Goal: Transaction & Acquisition: Purchase product/service

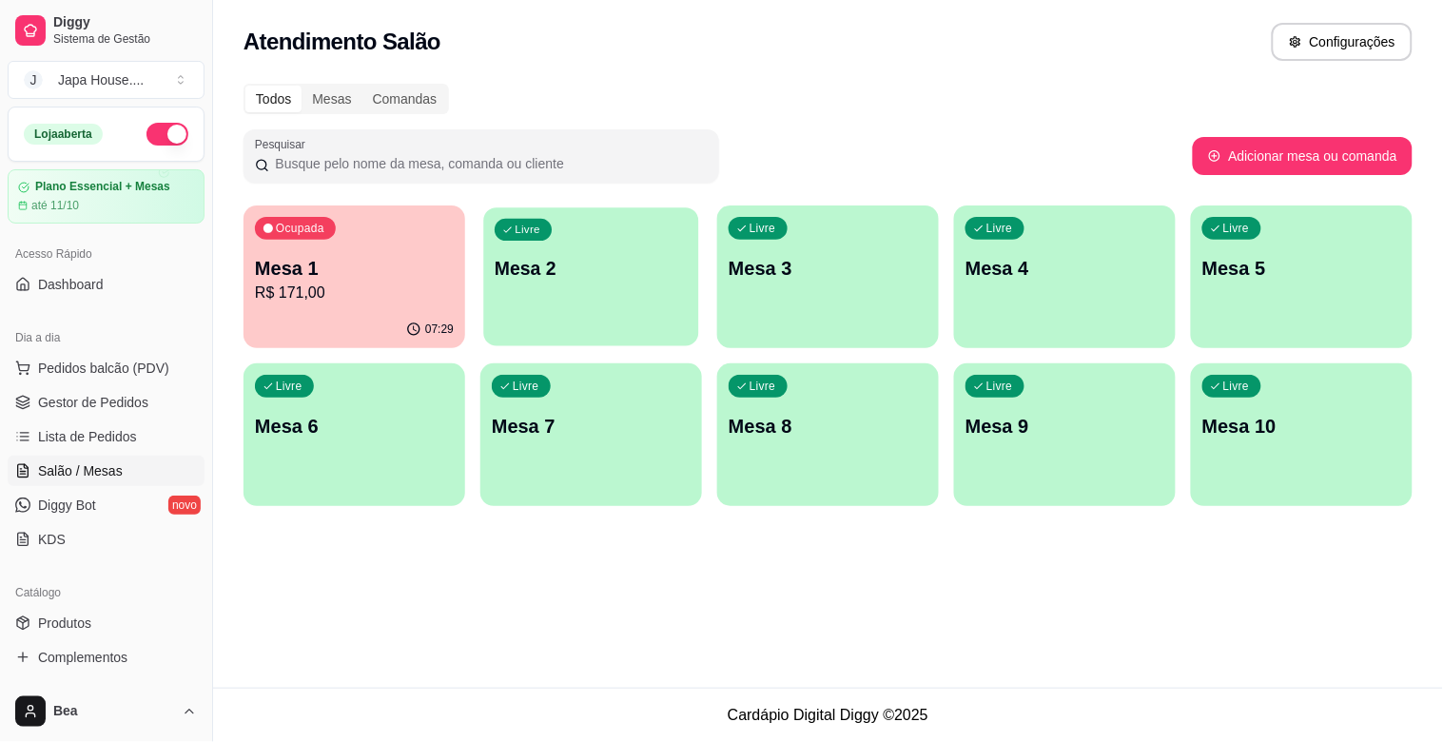
click at [537, 260] on p "Mesa 2" at bounding box center [591, 269] width 193 height 26
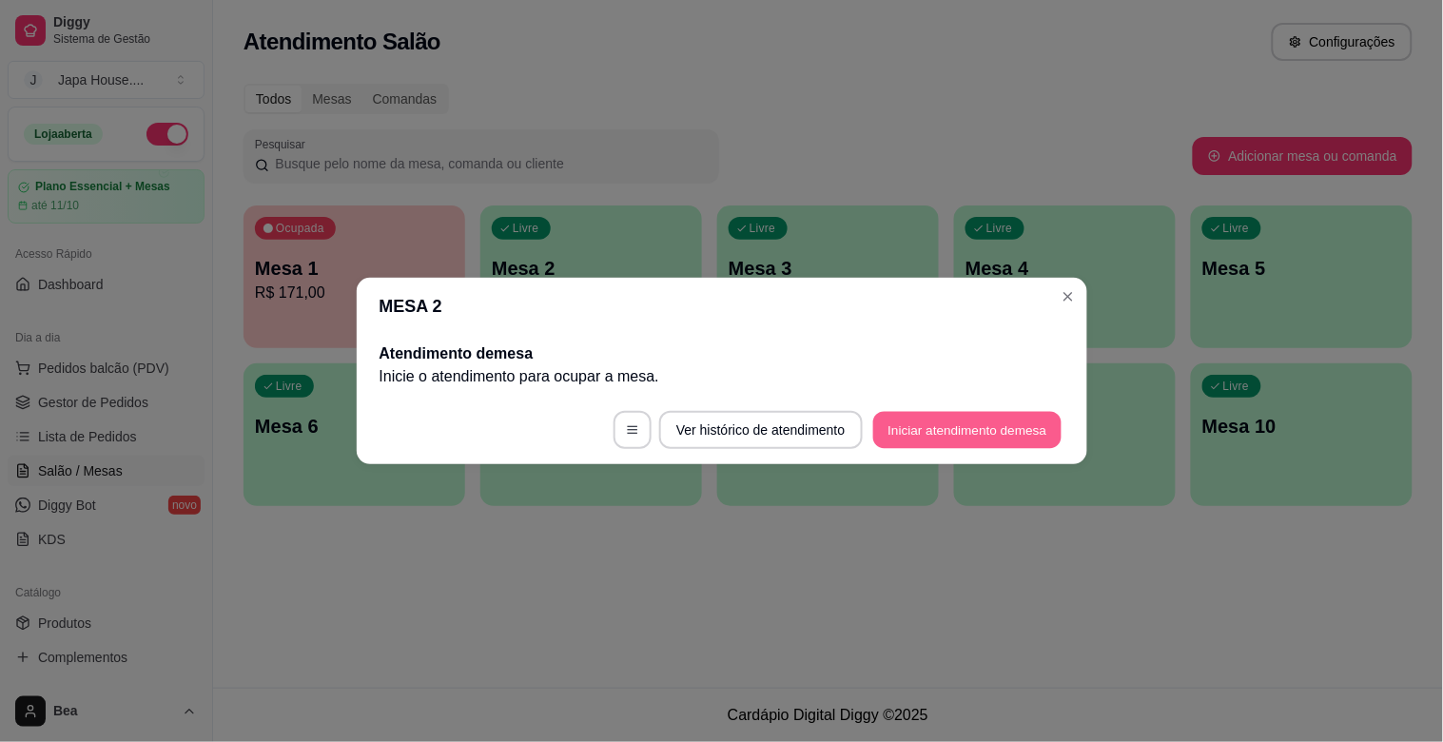
click at [898, 422] on button "Iniciar atendimento de mesa" at bounding box center [967, 430] width 188 height 37
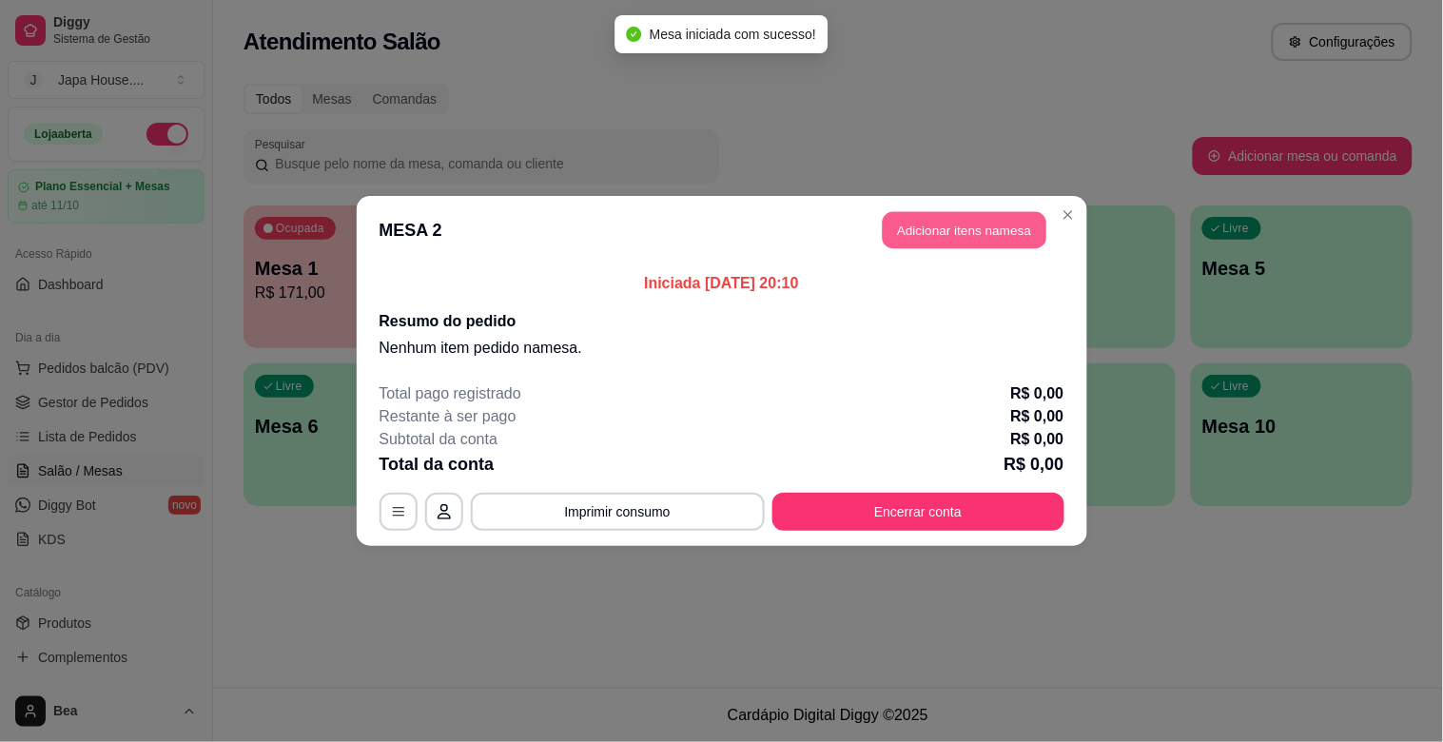
click at [1016, 229] on button "Adicionar itens na mesa" at bounding box center [965, 230] width 164 height 37
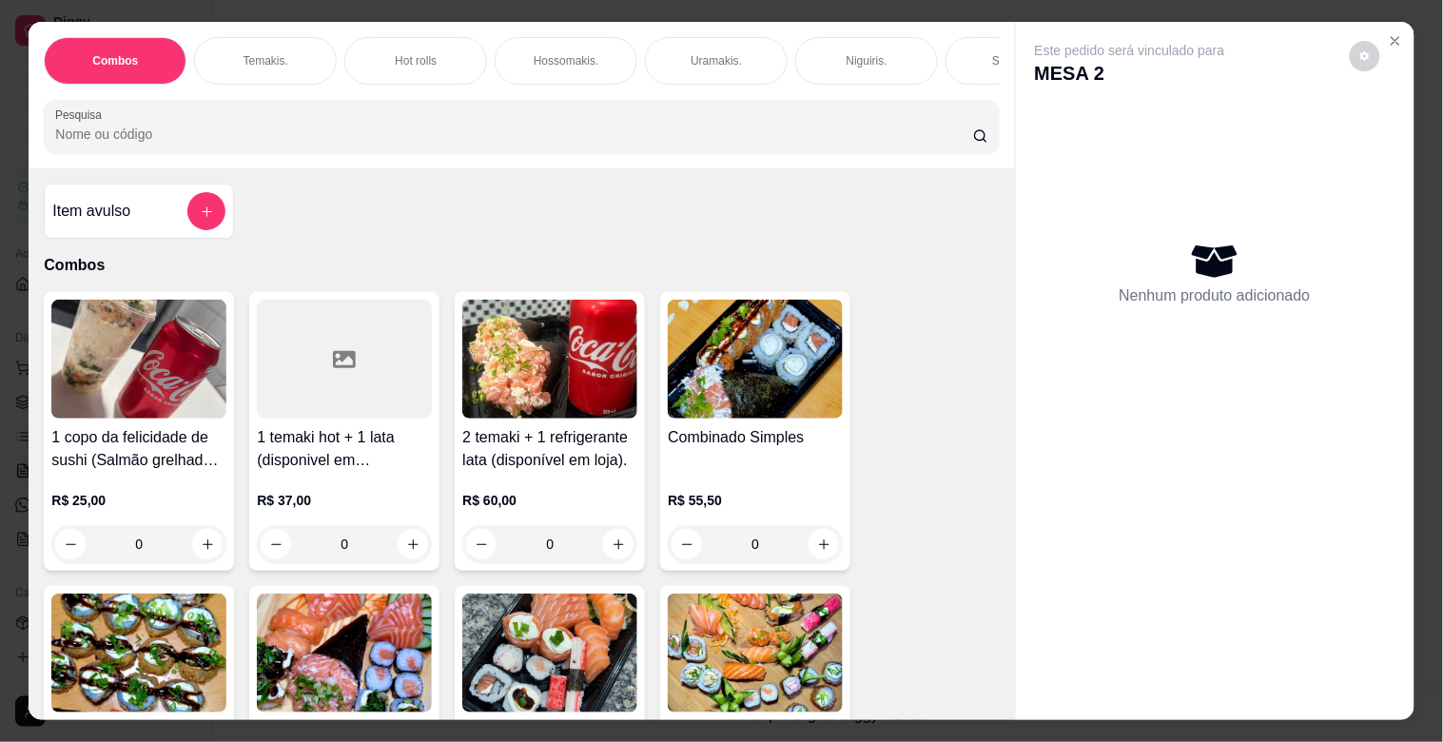
click at [392, 61] on div "Hot rolls" at bounding box center [415, 61] width 143 height 48
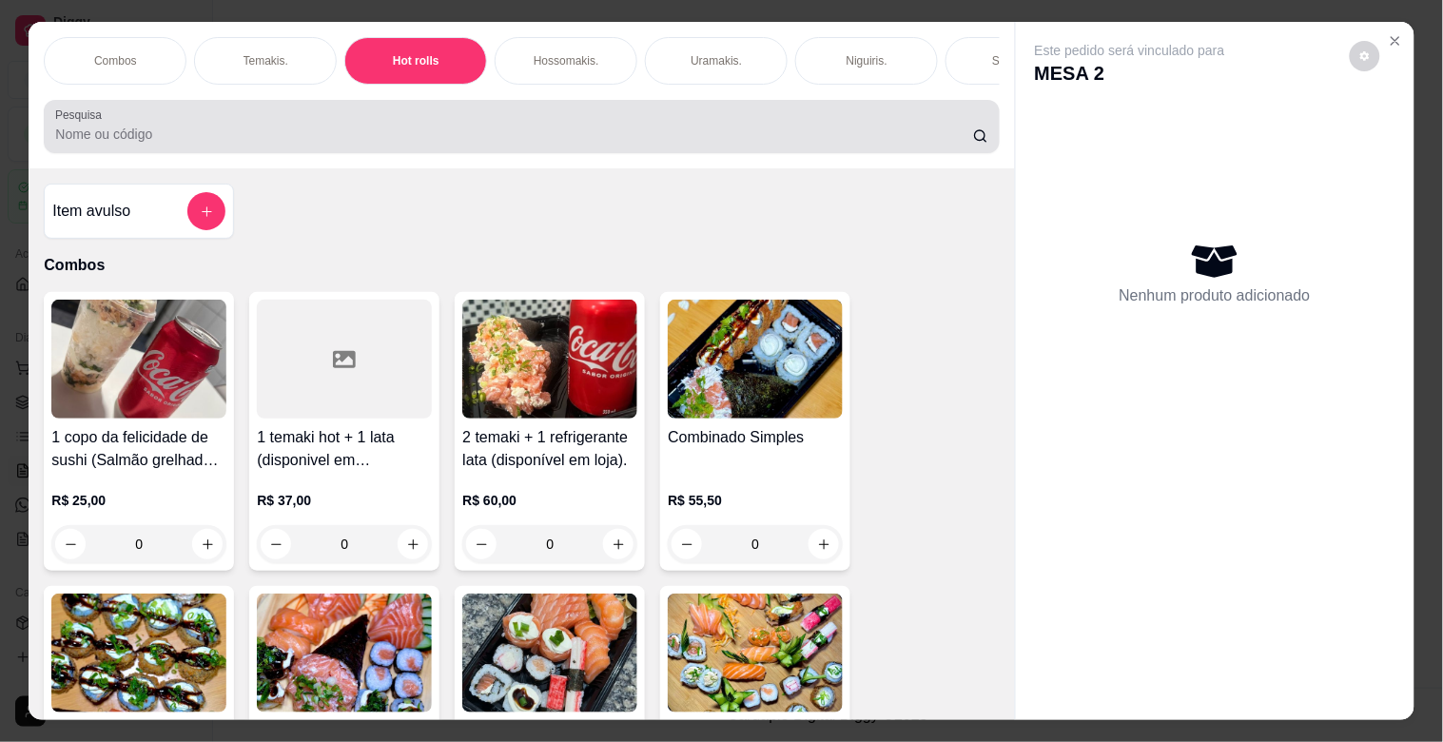
scroll to position [46, 0]
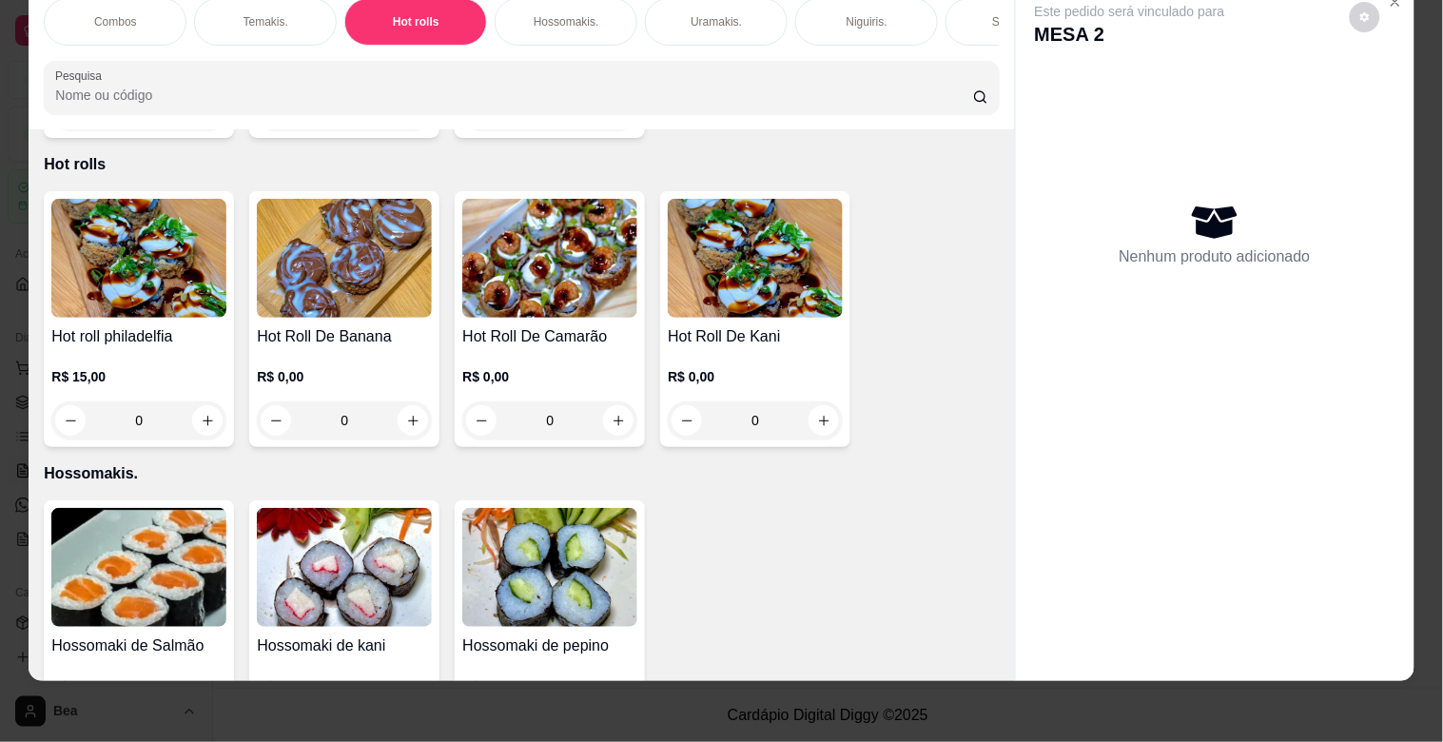
click at [205, 401] on div "0" at bounding box center [138, 420] width 175 height 38
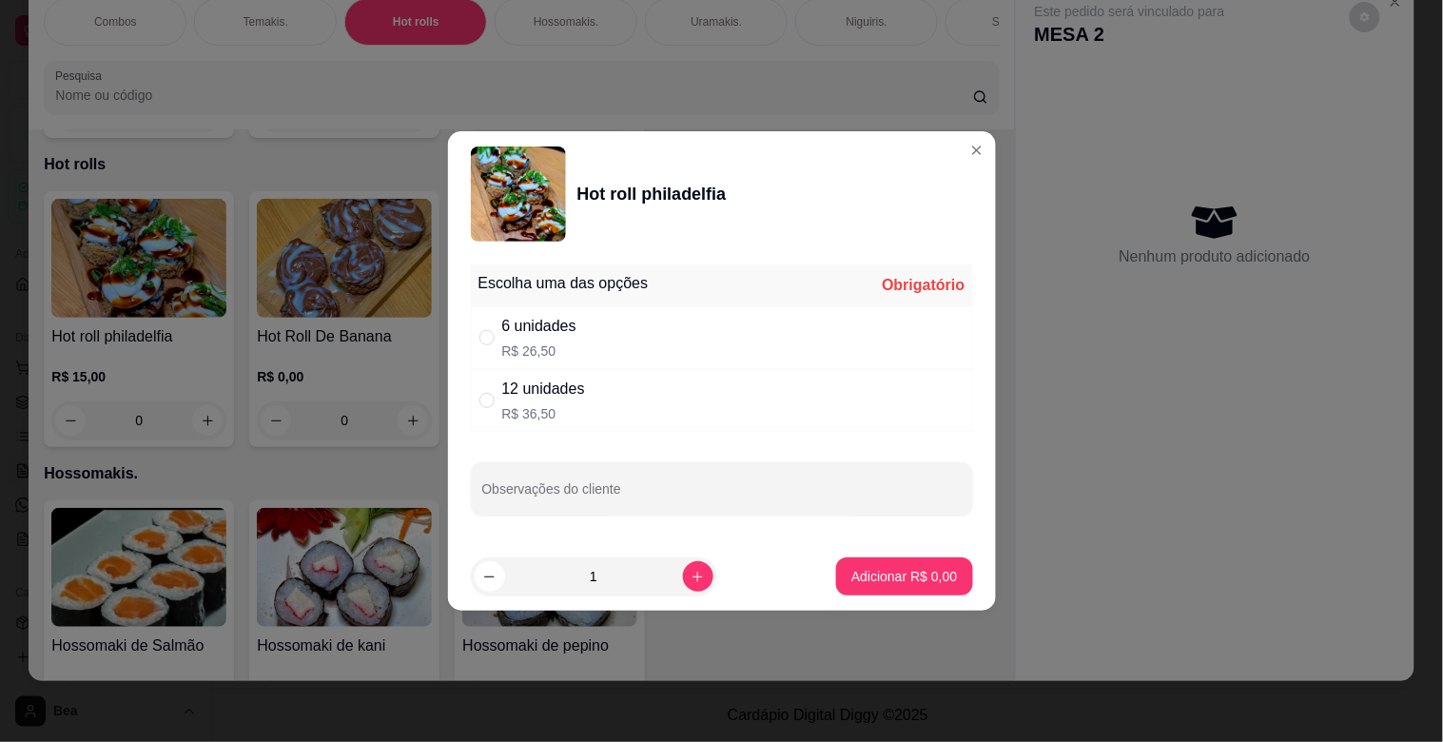
click at [617, 346] on div "6 unidades R$ 26,50" at bounding box center [722, 337] width 502 height 63
radio input "true"
click at [904, 576] on p "Adicionar R$ 26,50" at bounding box center [901, 576] width 110 height 18
type input "1"
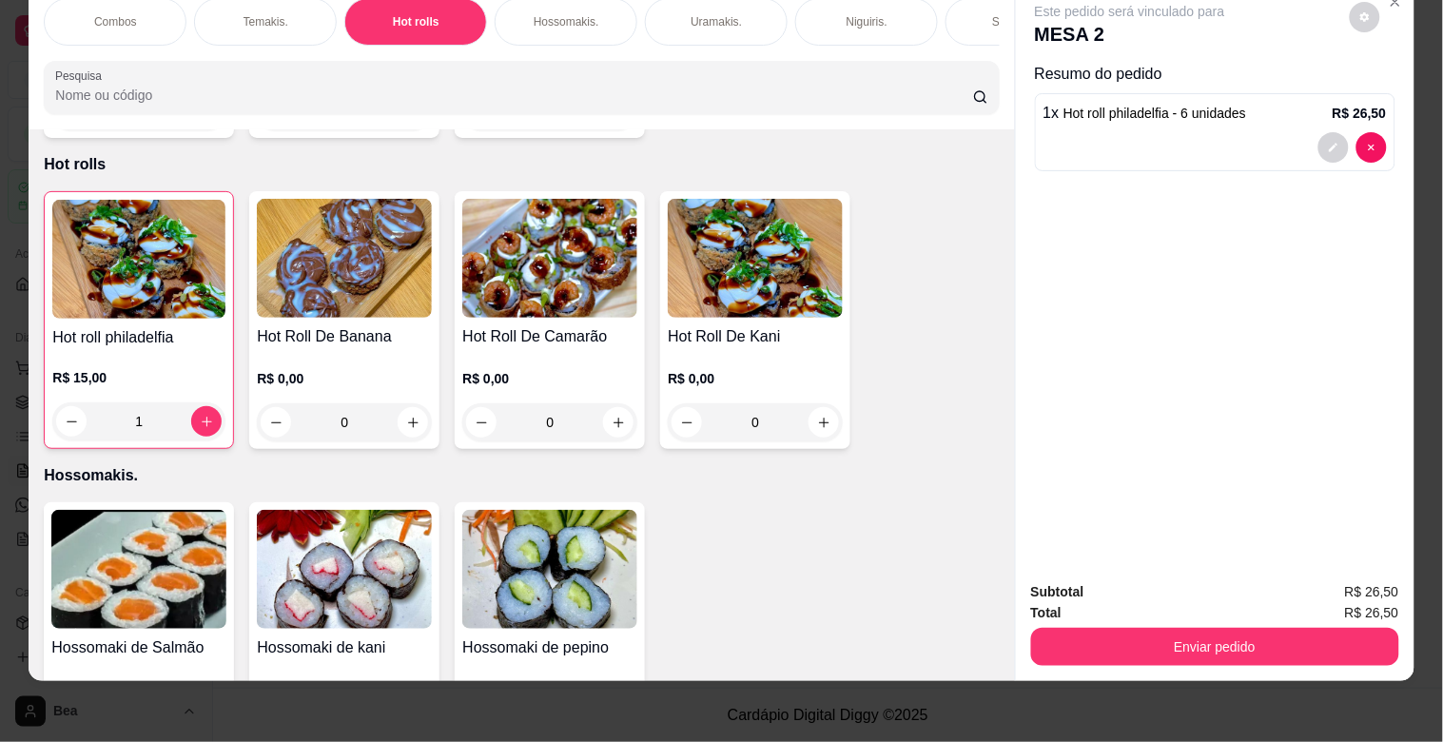
scroll to position [0, 837]
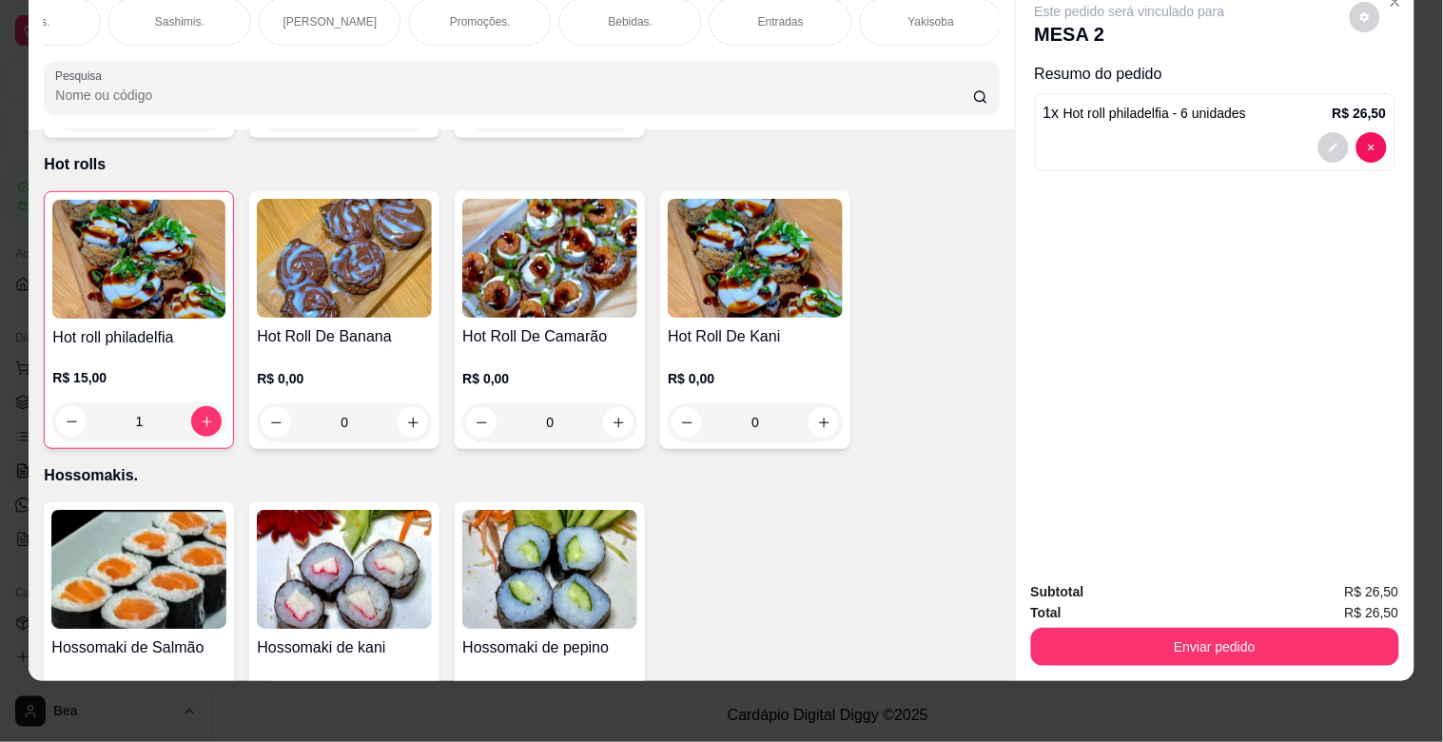
click at [930, 14] on p "Yakisoba" at bounding box center [932, 21] width 46 height 15
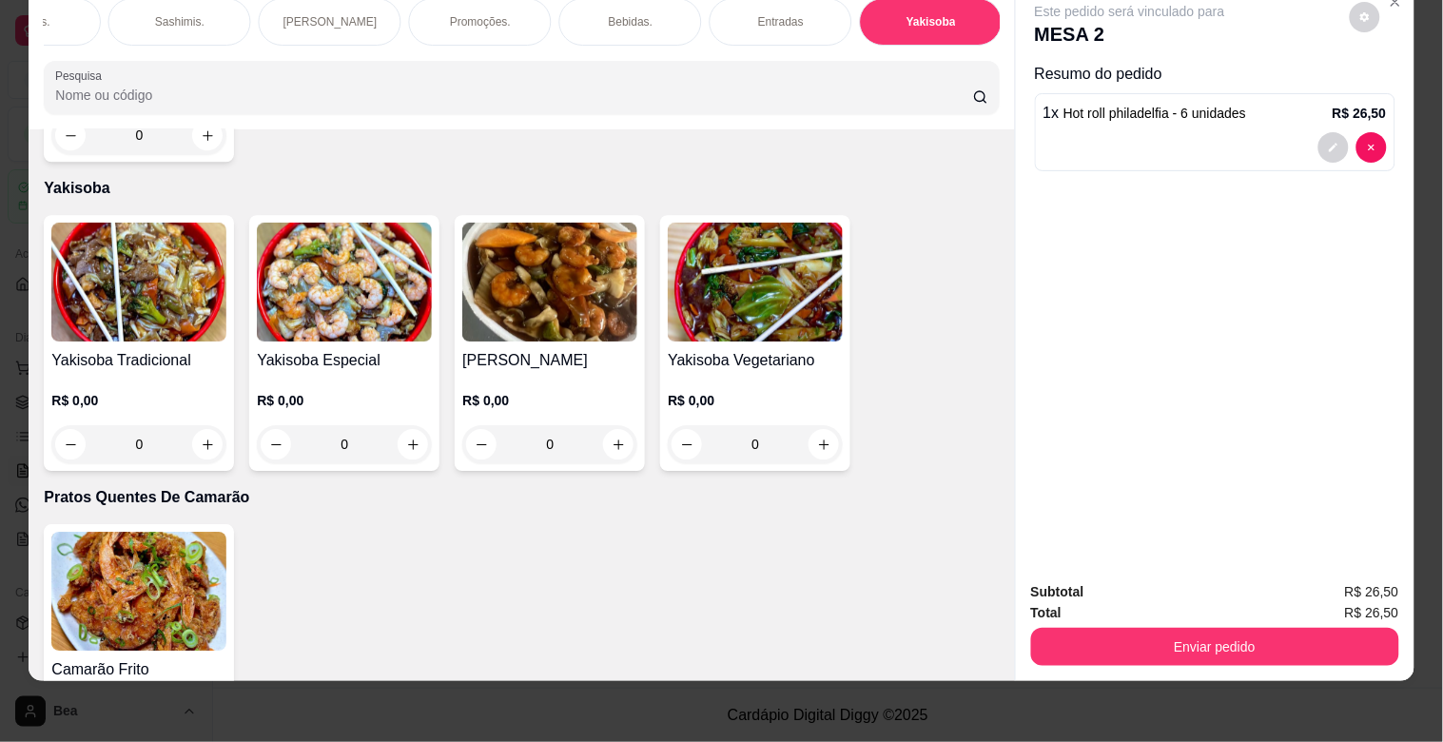
click at [202, 425] on div "0" at bounding box center [138, 444] width 175 height 38
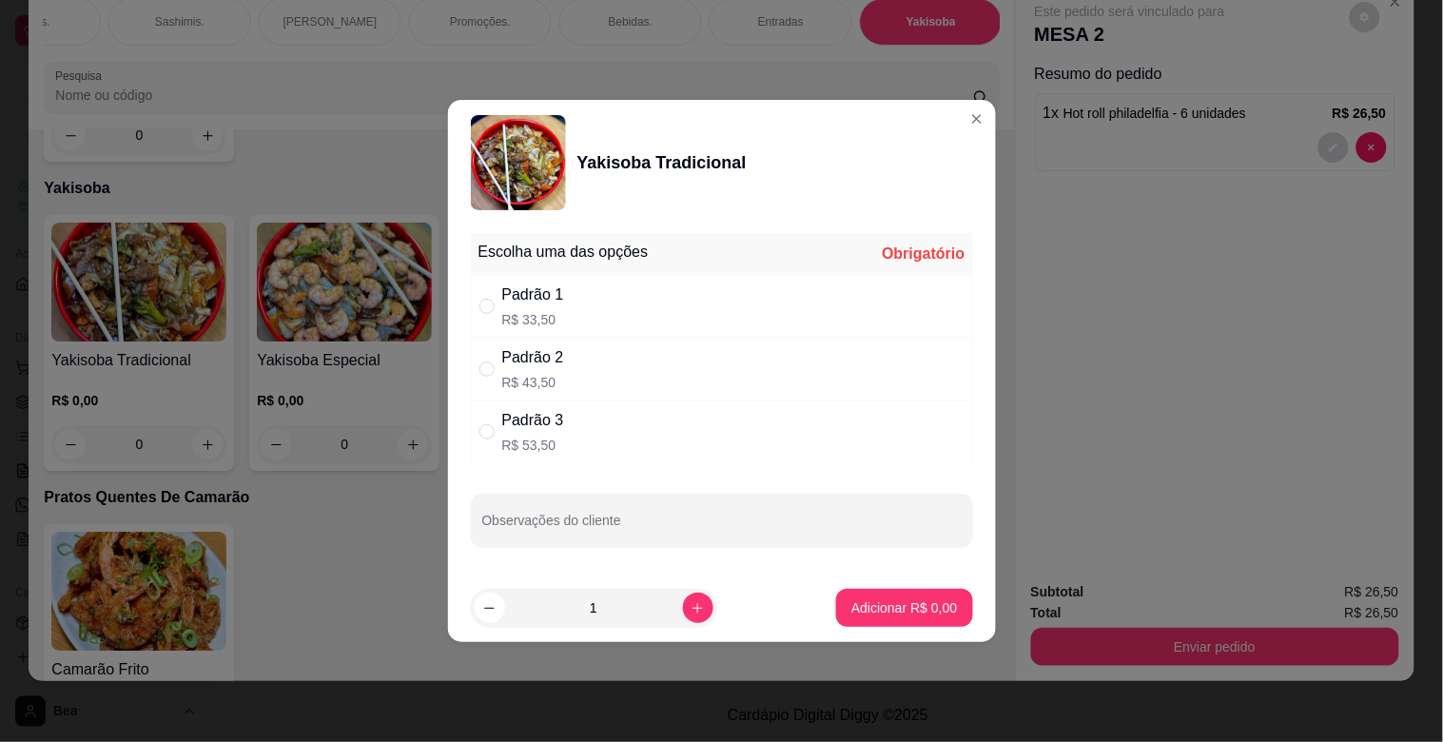
click at [582, 300] on div "Padrão 1 R$ 33,50" at bounding box center [722, 306] width 502 height 63
radio input "true"
click at [902, 603] on p "Adicionar R$ 33,50" at bounding box center [901, 607] width 110 height 18
type input "1"
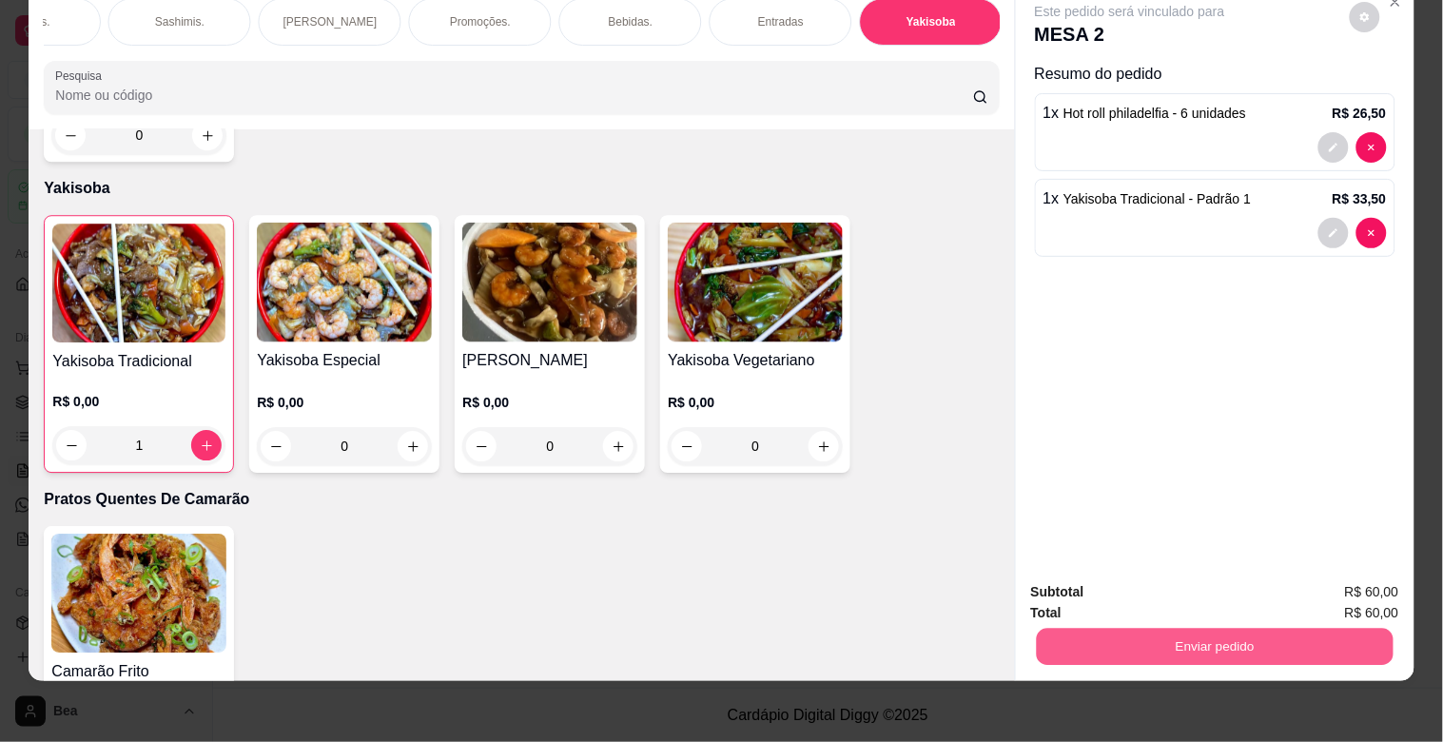
click at [1242, 628] on button "Enviar pedido" at bounding box center [1214, 646] width 357 height 37
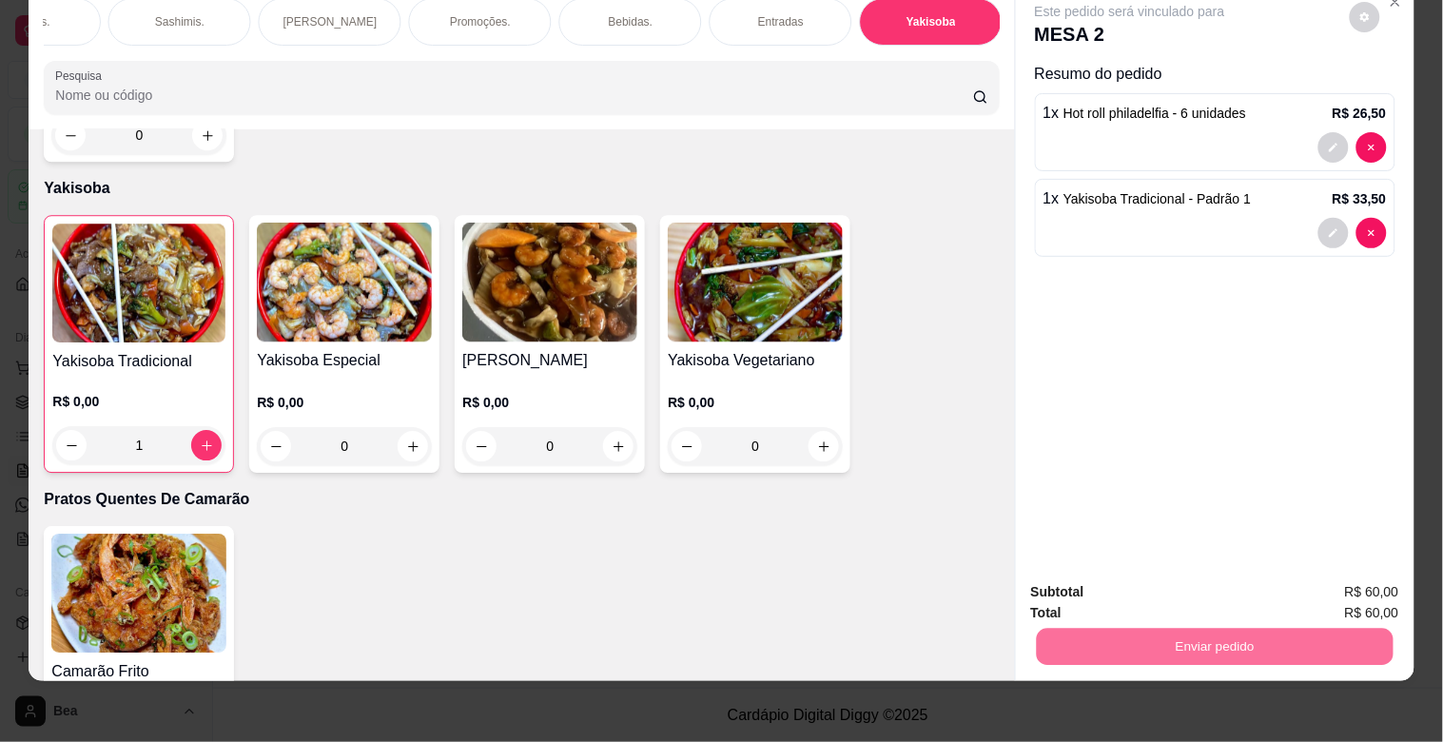
click at [1333, 577] on button "Enviar pedido" at bounding box center [1350, 583] width 105 height 35
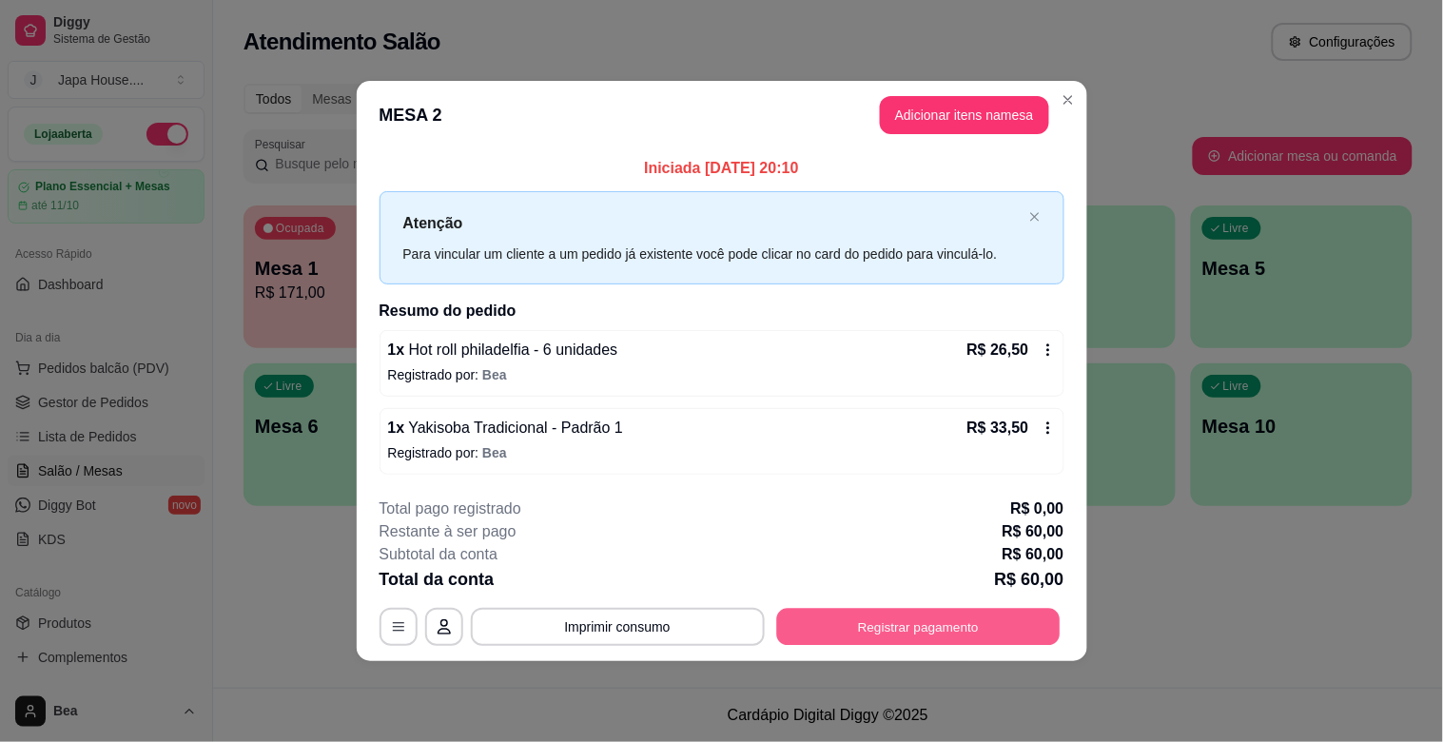
click at [925, 631] on button "Registrar pagamento" at bounding box center [918, 626] width 284 height 37
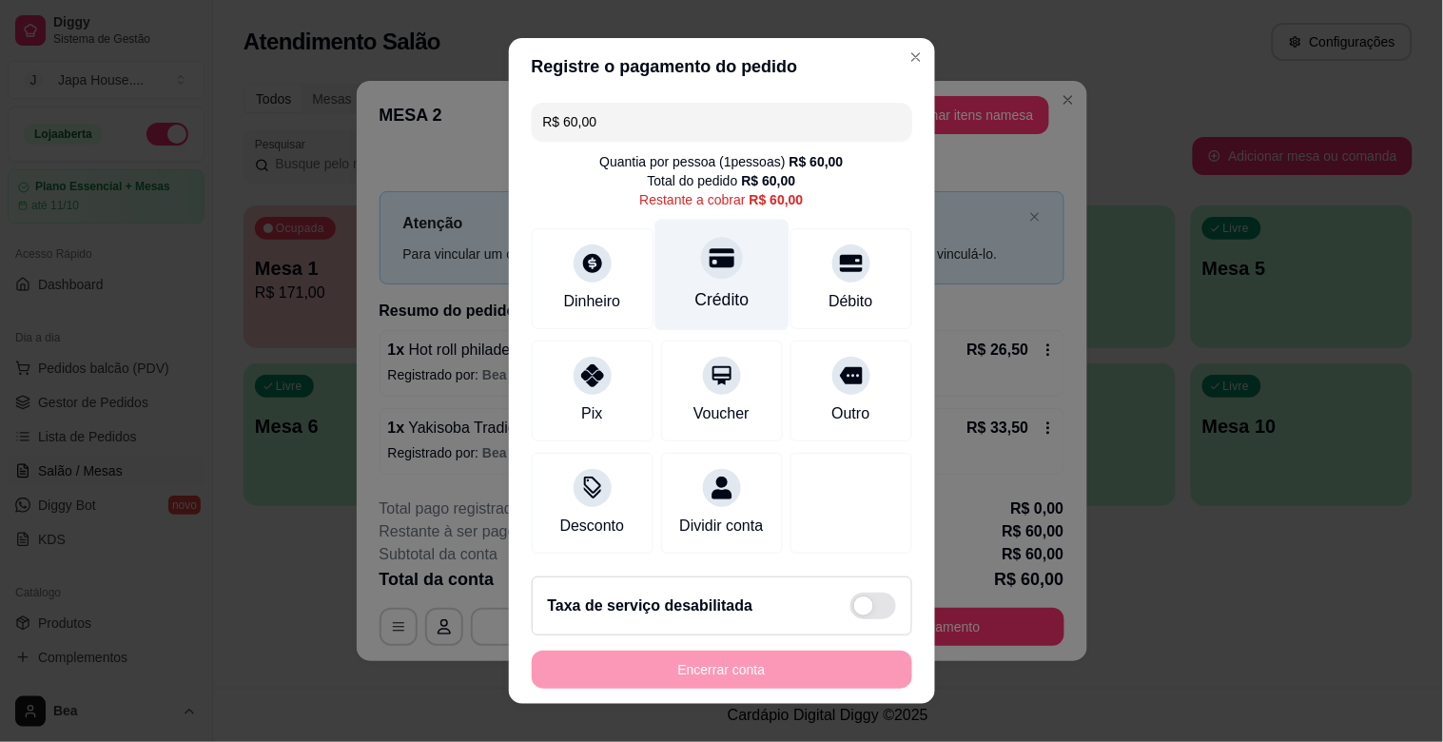
click at [695, 285] on div "Crédito" at bounding box center [722, 275] width 134 height 111
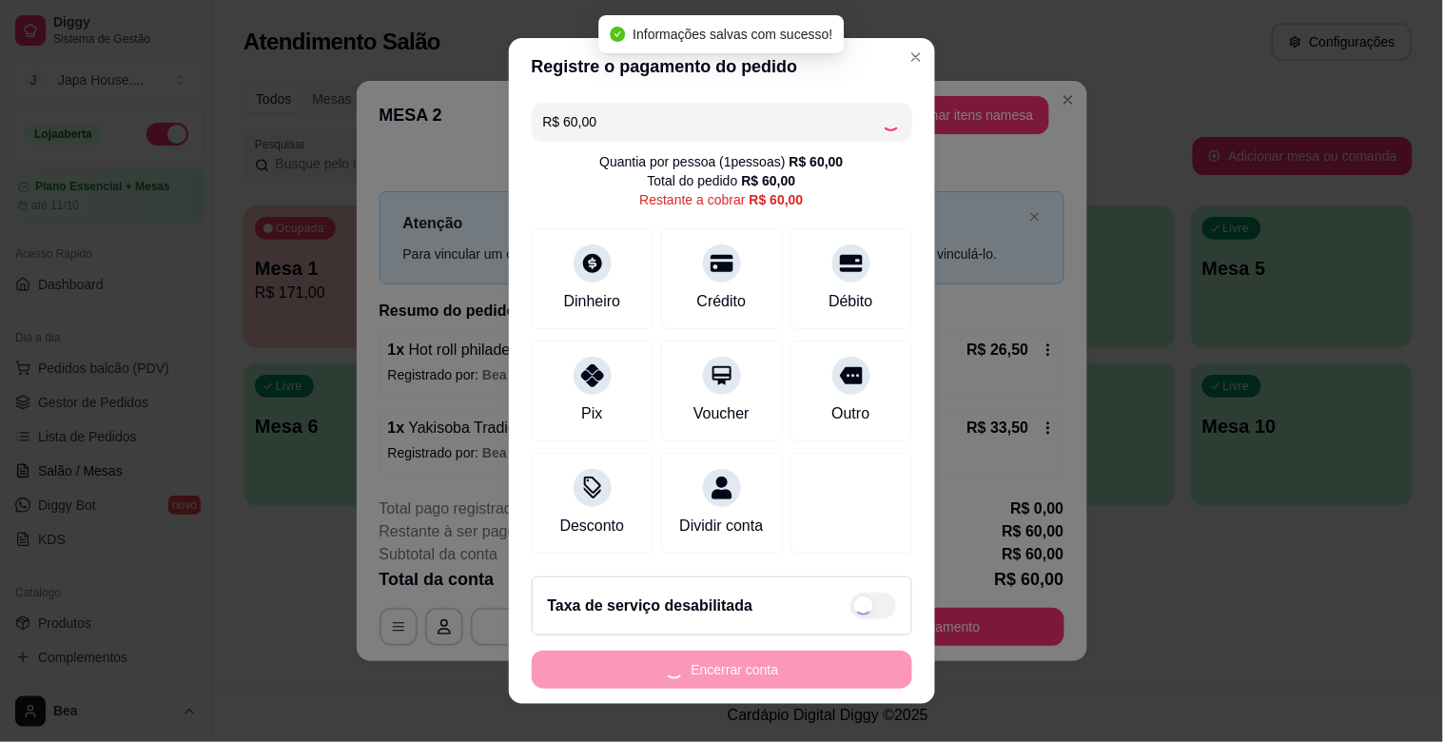
type input "R$ 0,00"
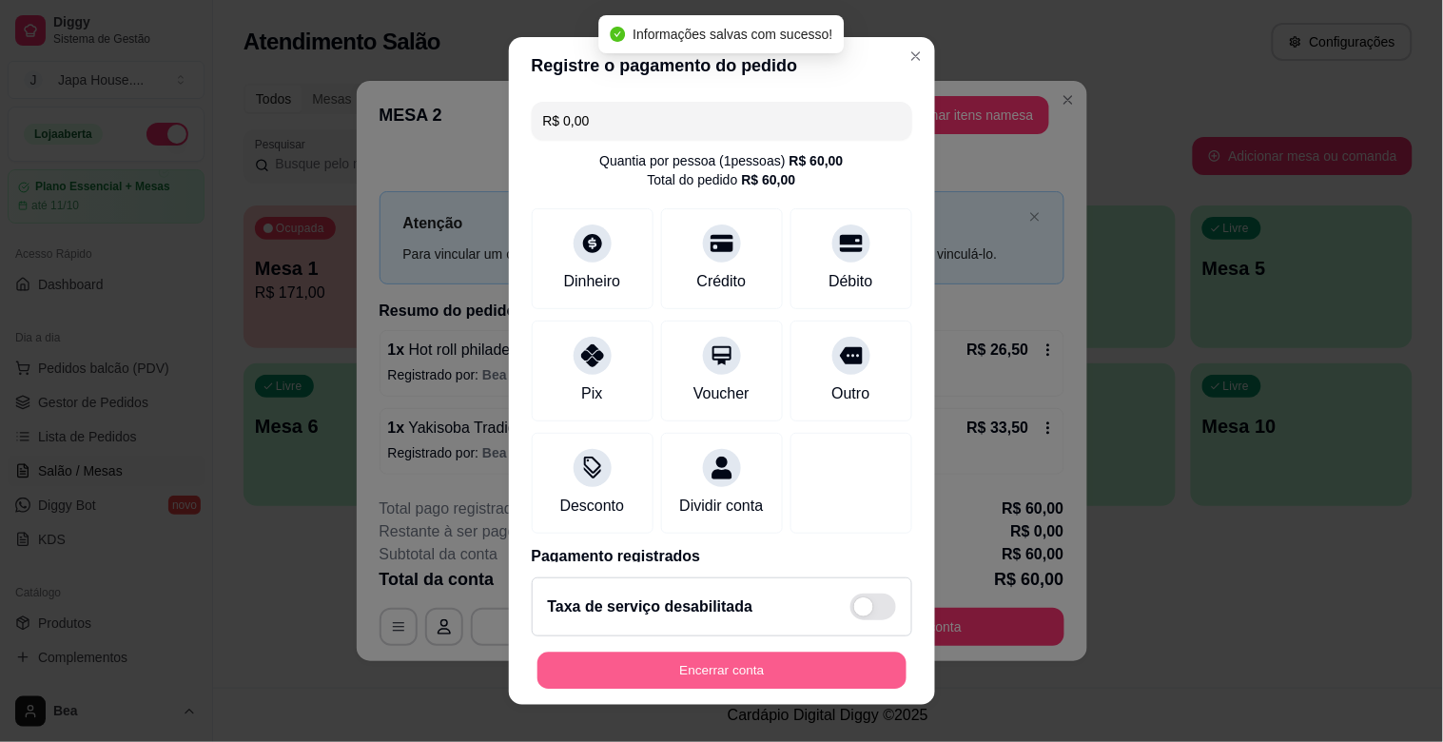
click at [797, 671] on button "Encerrar conta" at bounding box center [722, 671] width 369 height 37
